Goal: Information Seeking & Learning: Understand process/instructions

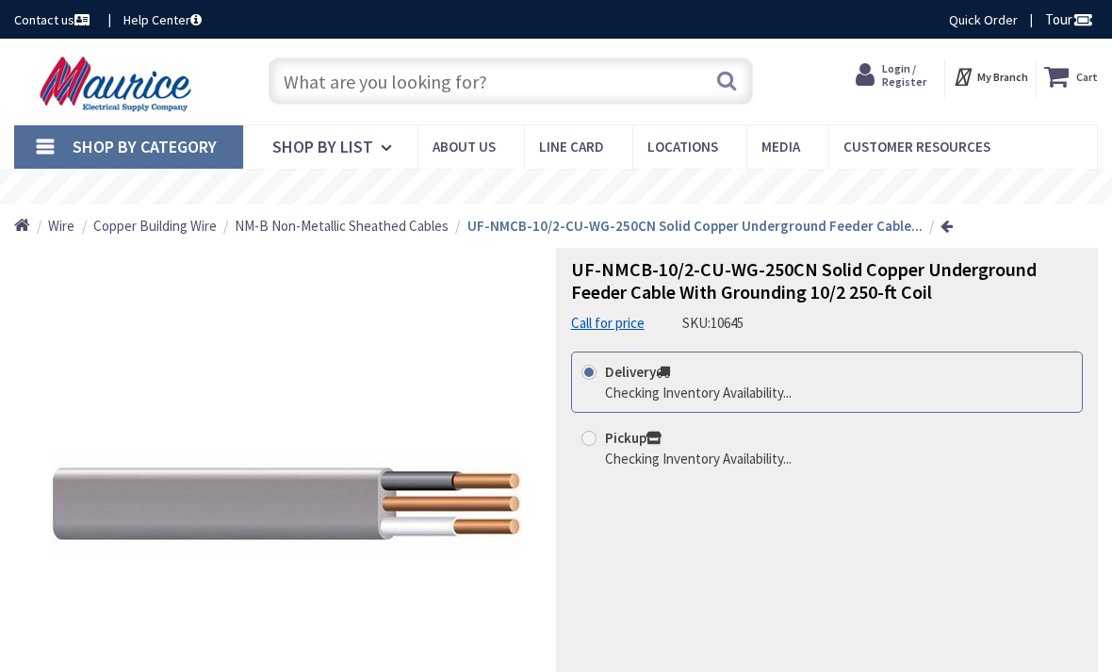
scroll to position [57, 0]
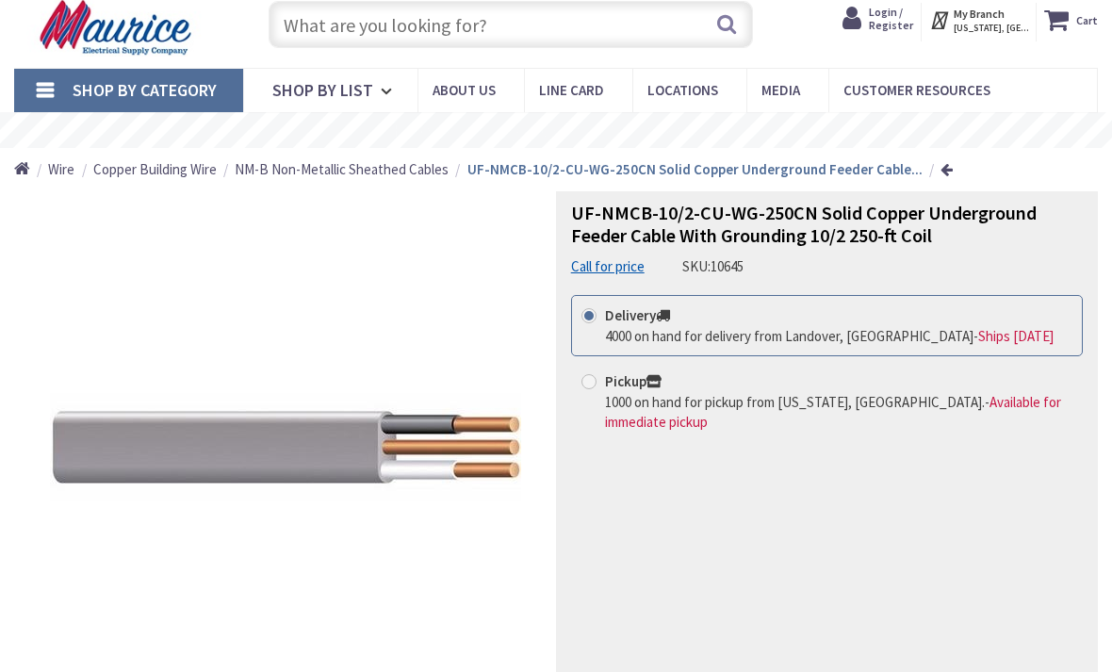
click at [295, 21] on input "text" at bounding box center [511, 24] width 485 height 47
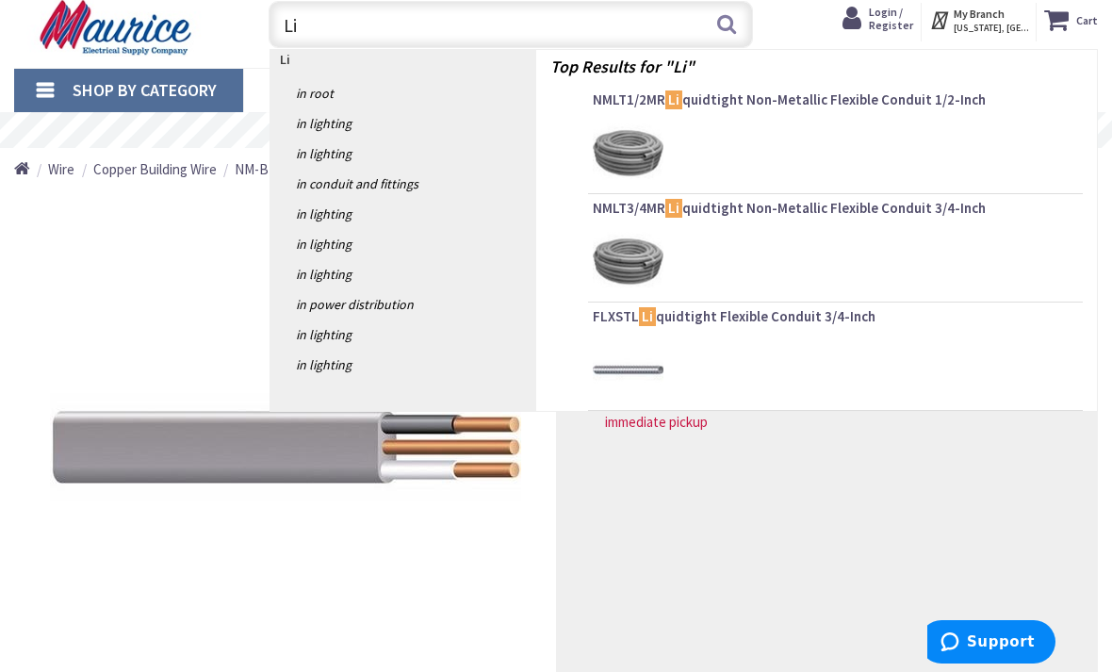
type input "L"
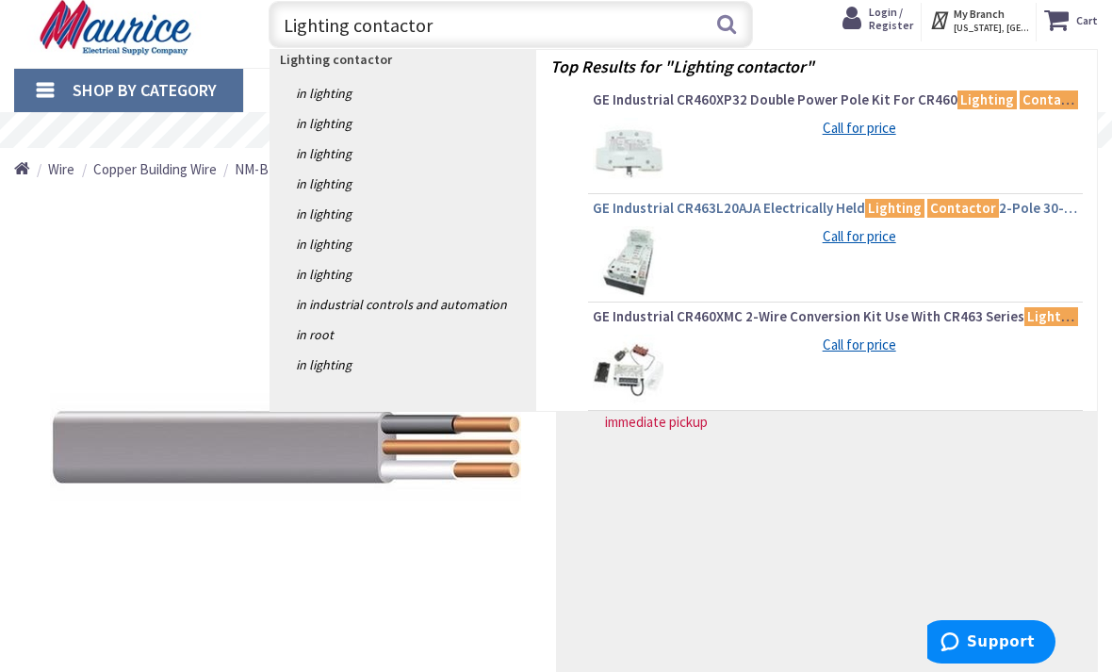
type input "Lighting contactor"
click at [606, 218] on link "GE Industrial CR463L20AJA Electrically Held Lighting Contactor 2-Pole 30-Amp" at bounding box center [835, 210] width 485 height 23
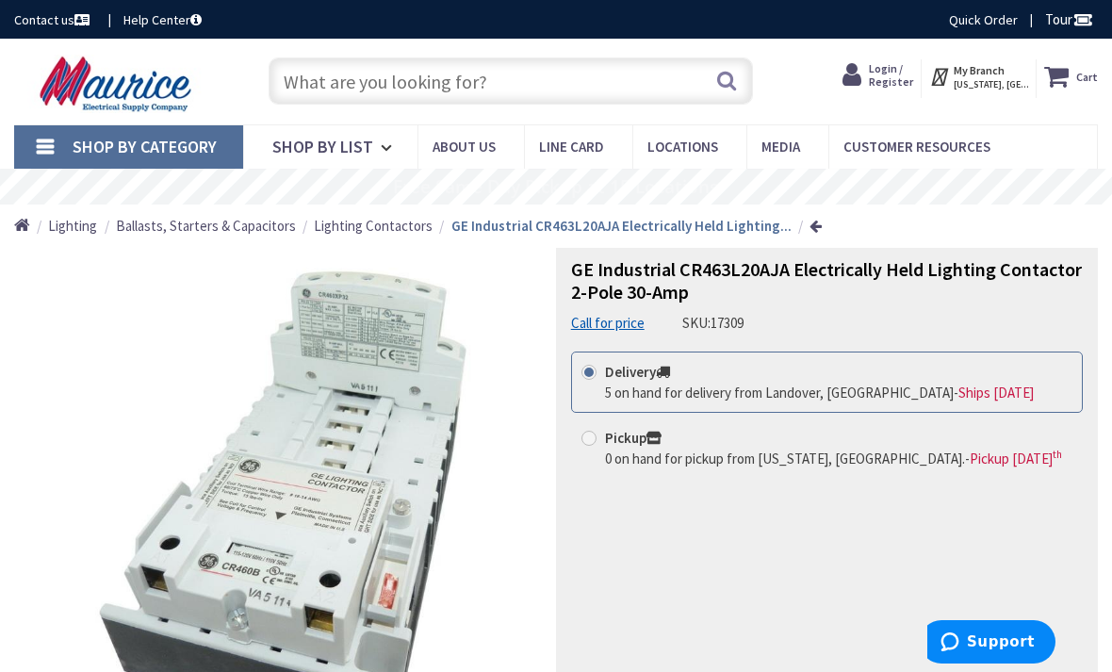
click at [291, 81] on input "text" at bounding box center [511, 80] width 485 height 47
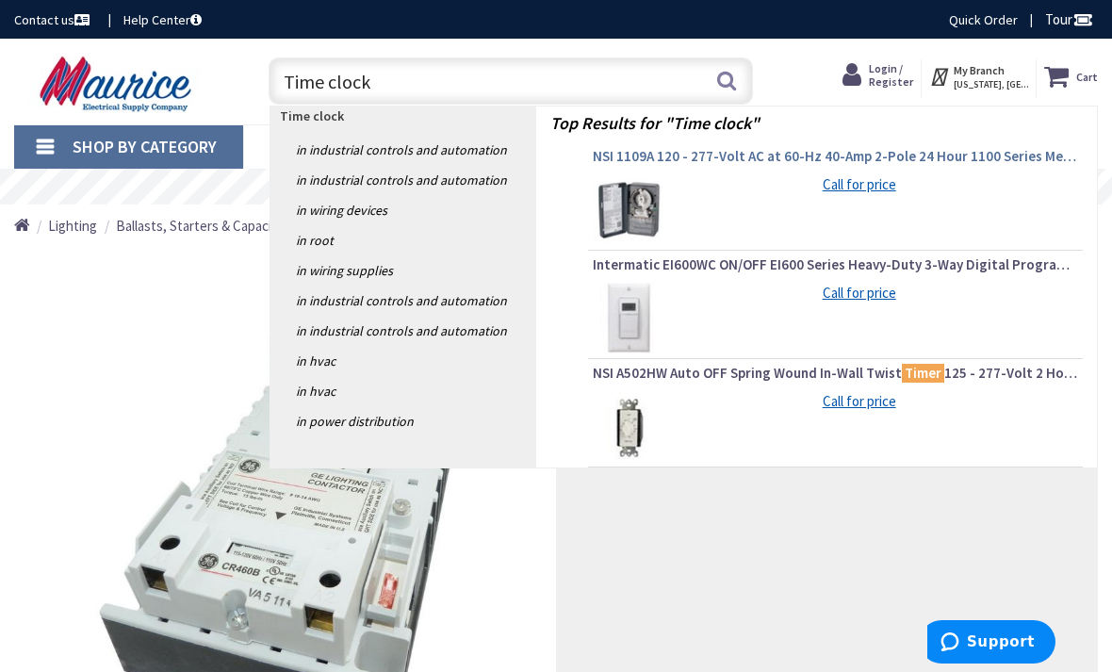
type input "Time clock"
click at [622, 157] on span "NSI 1109A 120 - 277-Volt AC at 60-Hz 40-Amp 2-Pole 24 Hour 1100 Series Mechanic…" at bounding box center [835, 156] width 485 height 19
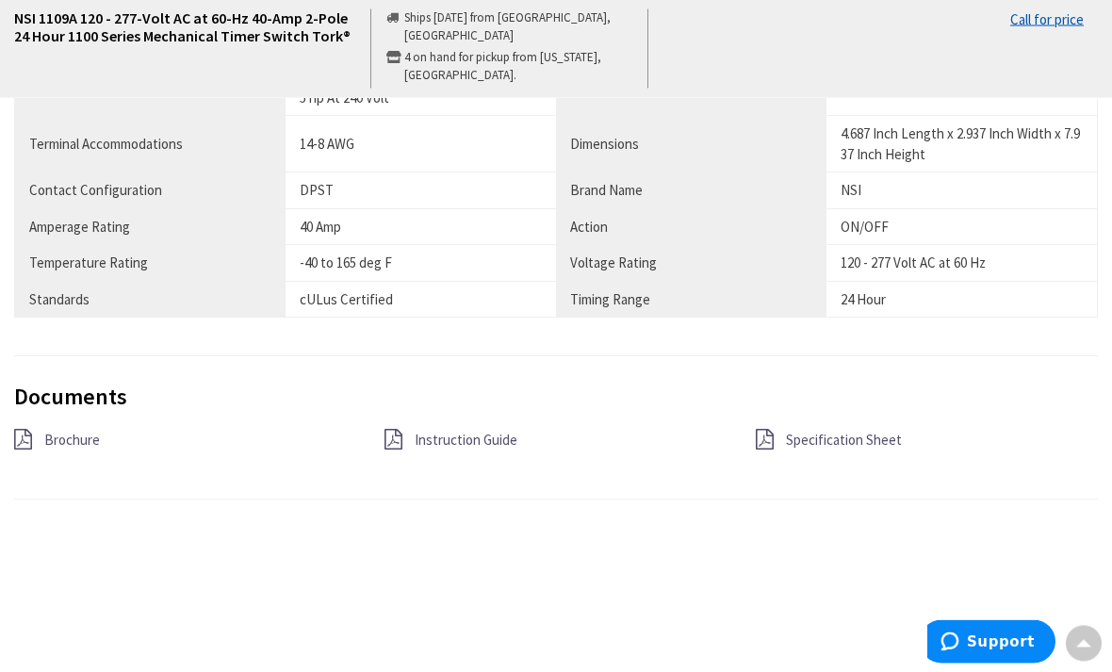
scroll to position [1640, 0]
click at [441, 431] on span "Instruction Guide" at bounding box center [466, 440] width 103 height 18
